Goal: Information Seeking & Learning: Check status

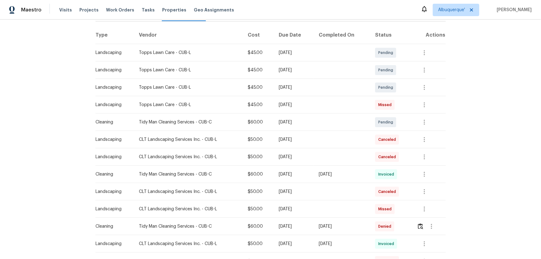
scroll to position [113, 0]
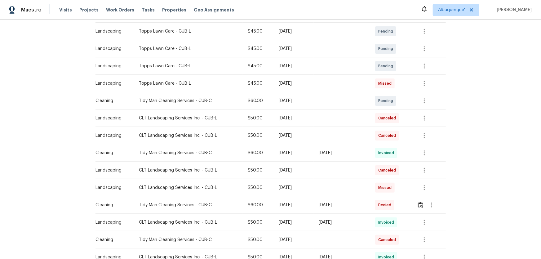
drag, startPoint x: 349, startPoint y: 155, endPoint x: 188, endPoint y: 160, distance: 160.6
click at [195, 160] on tr "Cleaning Tidy Man Cleaning Services - CUB-C $60.00 Mon, Aug 04 2025 Mon, Aug 11…" at bounding box center [270, 152] width 350 height 17
click at [425, 152] on icon "button" at bounding box center [424, 152] width 7 height 7
click at [437, 162] on li "View details" at bounding box center [438, 162] width 43 height 10
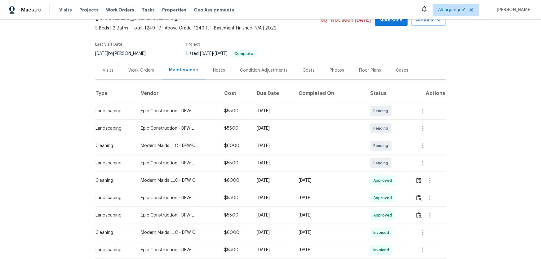
scroll to position [84, 0]
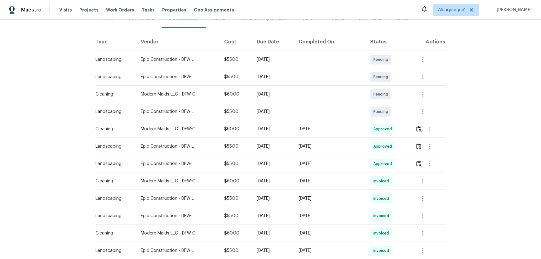
drag, startPoint x: 356, startPoint y: 128, endPoint x: 277, endPoint y: 126, distance: 79.1
click at [296, 125] on tr "Cleaning Modern Maids LLC - DFW-C $60.00 Mon, Aug 04 2025 Mon, Aug 11 2025 Appr…" at bounding box center [270, 128] width 350 height 17
click at [416, 128] on img "button" at bounding box center [418, 129] width 5 height 6
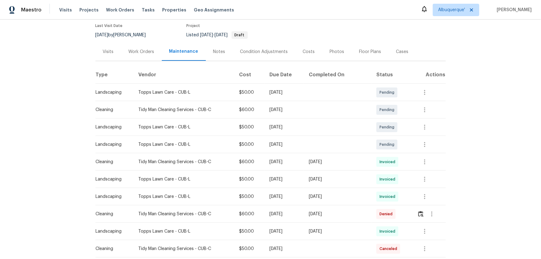
scroll to position [113, 0]
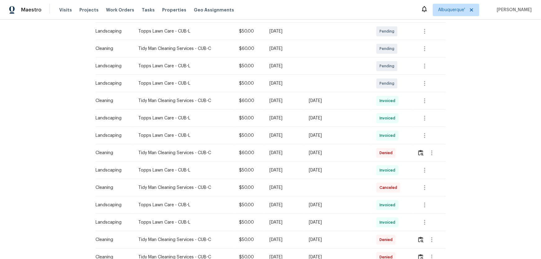
drag, startPoint x: 358, startPoint y: 112, endPoint x: 235, endPoint y: 115, distance: 123.1
click at [315, 113] on tr "Landscaping Topps Lawn Care - CUB-L $50.00 Mon, Aug 04 2025 Sun, Aug 10 2025 In…" at bounding box center [270, 117] width 350 height 17
click at [254, 100] on tr "Cleaning Tidy Man Cleaning Services - CUB-C $60.00 Mon, Aug 04 2025 Mon, Aug 11…" at bounding box center [270, 100] width 350 height 17
click at [422, 102] on icon "button" at bounding box center [424, 100] width 7 height 7
click at [435, 112] on li "View details" at bounding box center [437, 110] width 43 height 10
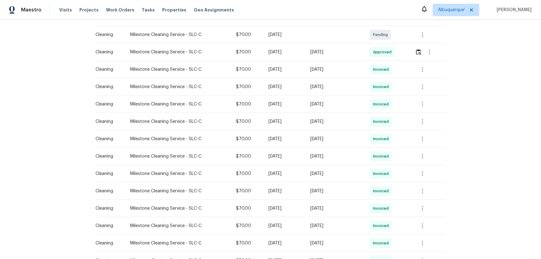
scroll to position [113, 0]
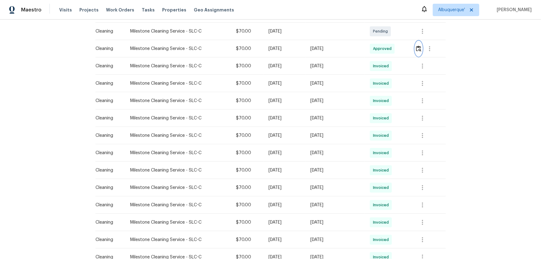
click at [416, 49] on img "button" at bounding box center [418, 49] width 5 height 6
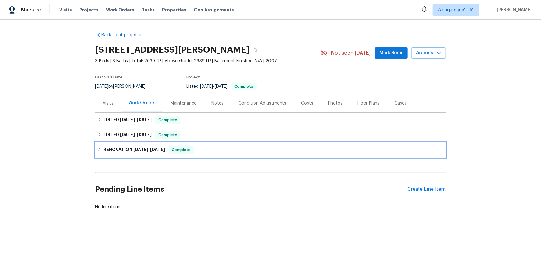
click at [111, 151] on h6 "RENOVATION [DATE] - [DATE]" at bounding box center [134, 149] width 61 height 7
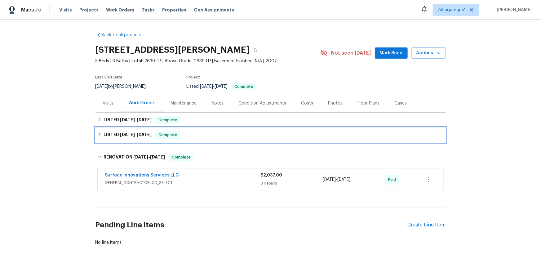
click at [108, 135] on h6 "LISTED [DATE] - [DATE]" at bounding box center [128, 134] width 48 height 7
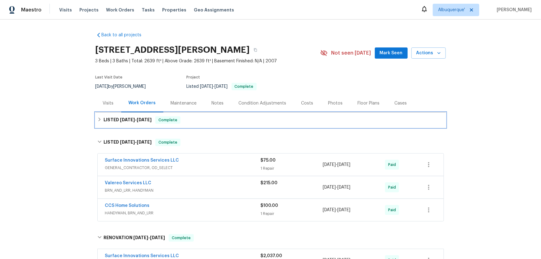
click at [106, 124] on div "LISTED [DATE] - [DATE] Complete" at bounding box center [270, 120] width 350 height 15
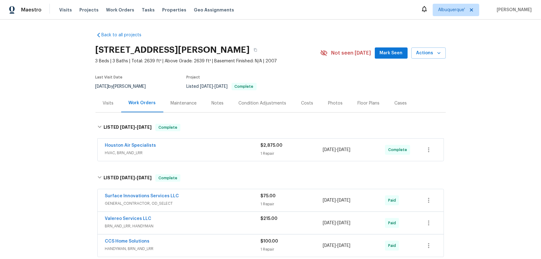
click at [61, 139] on div "Back to all projects [STREET_ADDRESS][PERSON_NAME] 3 Beds | 3 Baths | Total: 26…" at bounding box center [270, 139] width 541 height 239
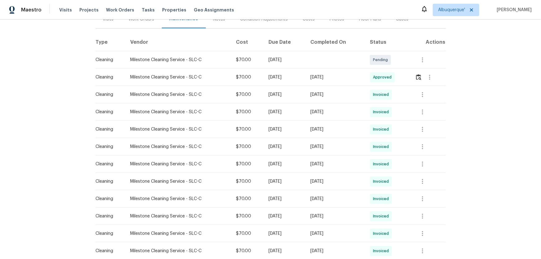
scroll to position [84, 0]
click at [417, 80] on button "button" at bounding box center [418, 76] width 7 height 15
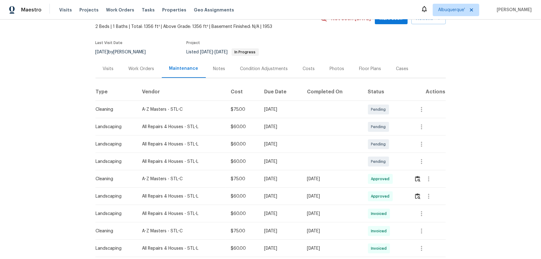
scroll to position [84, 0]
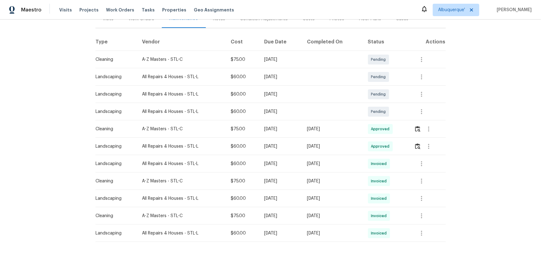
drag, startPoint x: 405, startPoint y: 119, endPoint x: 391, endPoint y: 119, distance: 14.3
click at [398, 119] on td "Pending" at bounding box center [386, 111] width 46 height 17
click at [415, 127] on img "button" at bounding box center [417, 129] width 5 height 6
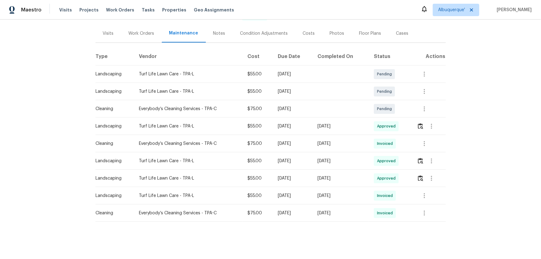
scroll to position [74, 0]
drag, startPoint x: 338, startPoint y: 130, endPoint x: 205, endPoint y: 136, distance: 133.4
click at [220, 133] on tbody "Landscaping Turf Life Lawn Care - TPA-L $55.00 Mon, Aug 25 2025 Pending Landsca…" at bounding box center [270, 143] width 350 height 156
click at [421, 123] on img "button" at bounding box center [420, 126] width 5 height 6
